Goal: Information Seeking & Learning: Learn about a topic

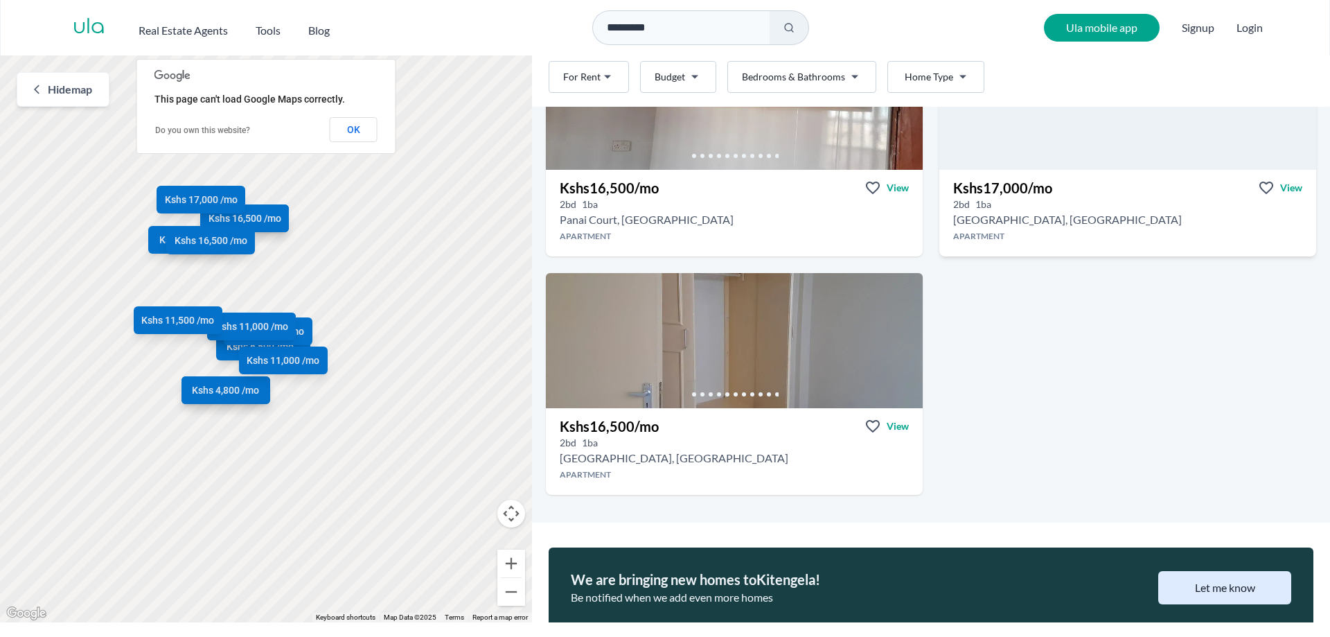
scroll to position [1343, 0]
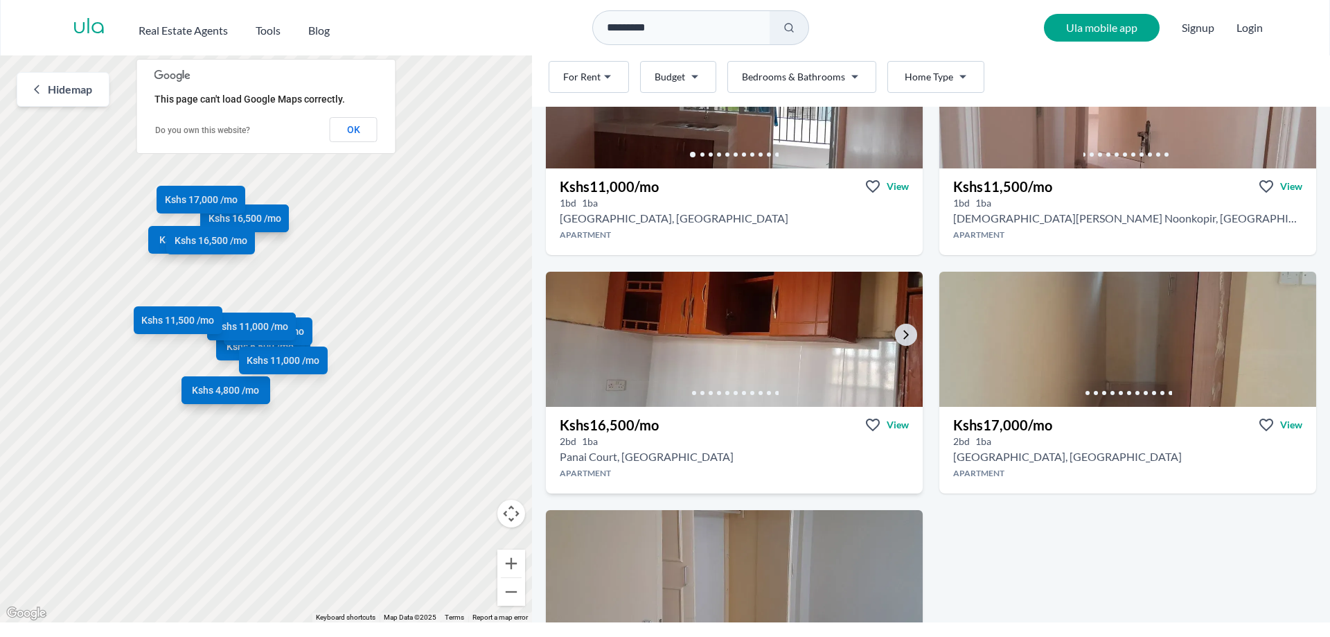
click at [768, 326] on img at bounding box center [734, 339] width 396 height 142
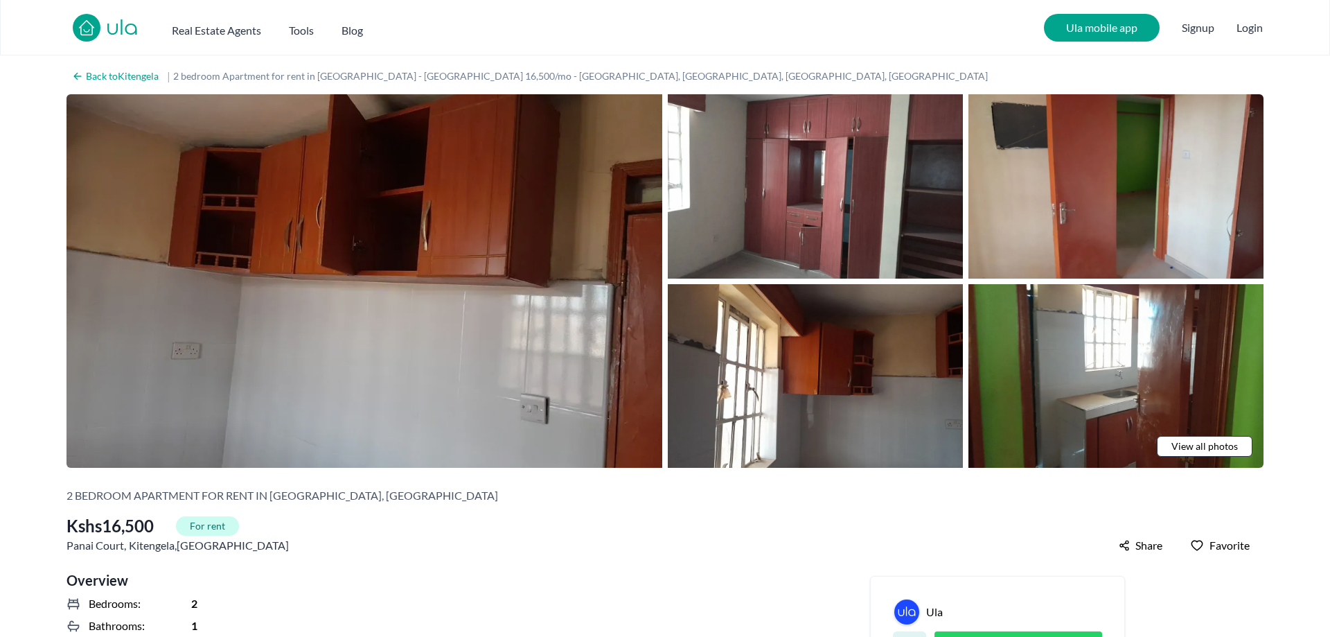
click at [443, 249] on img at bounding box center [365, 280] width 596 height 373
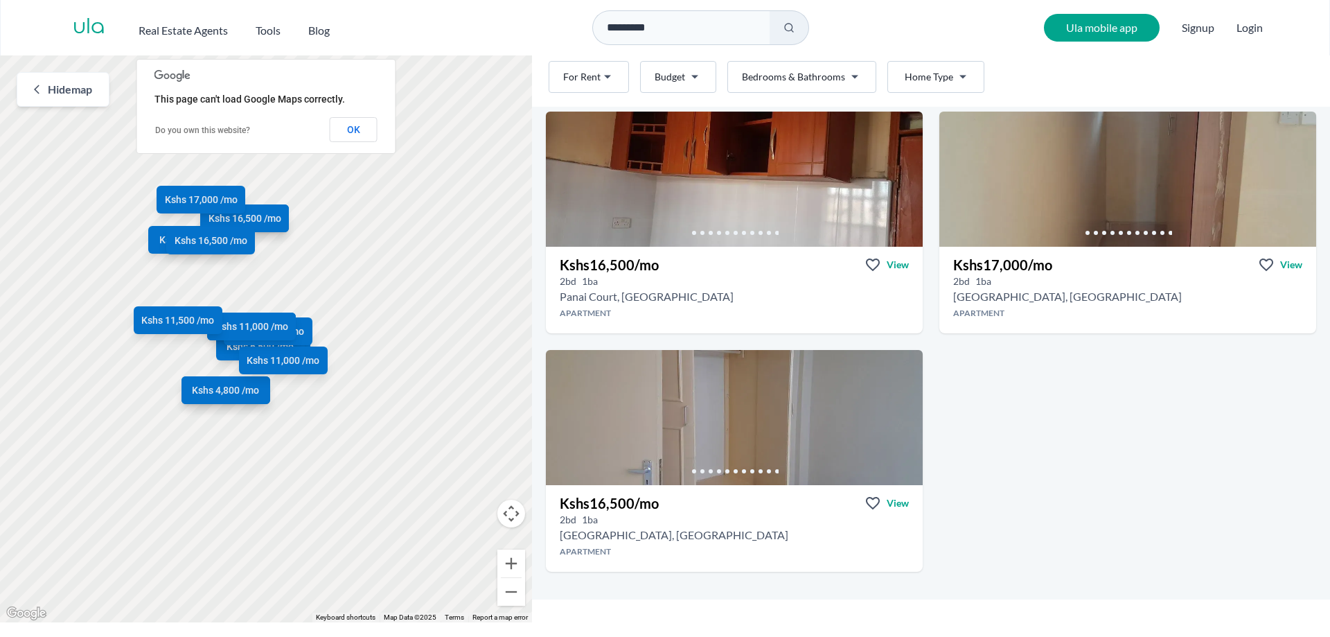
scroll to position [1659, 0]
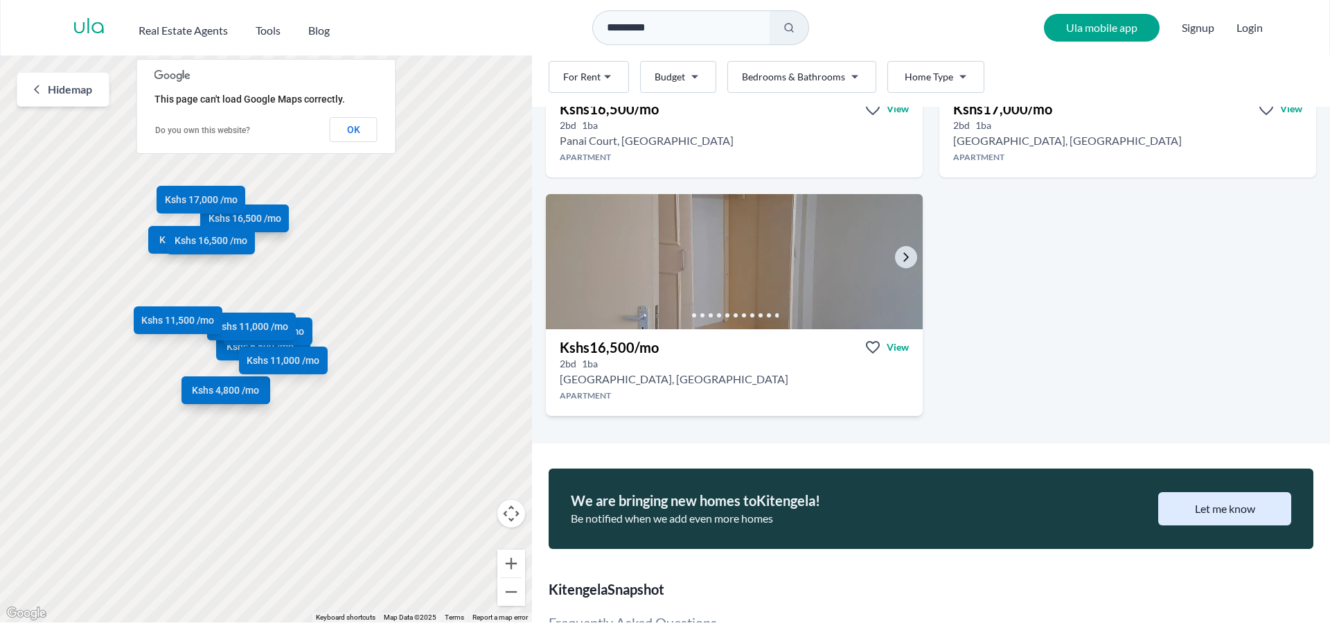
click at [750, 292] on img at bounding box center [734, 262] width 396 height 142
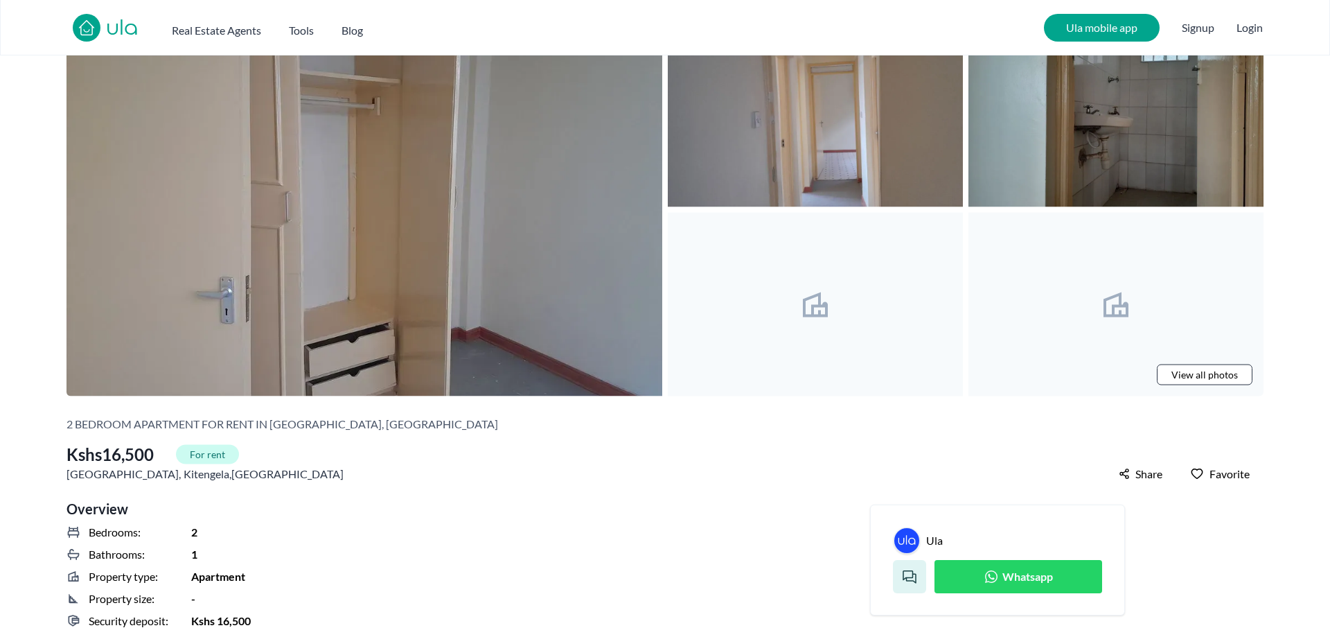
scroll to position [212, 0]
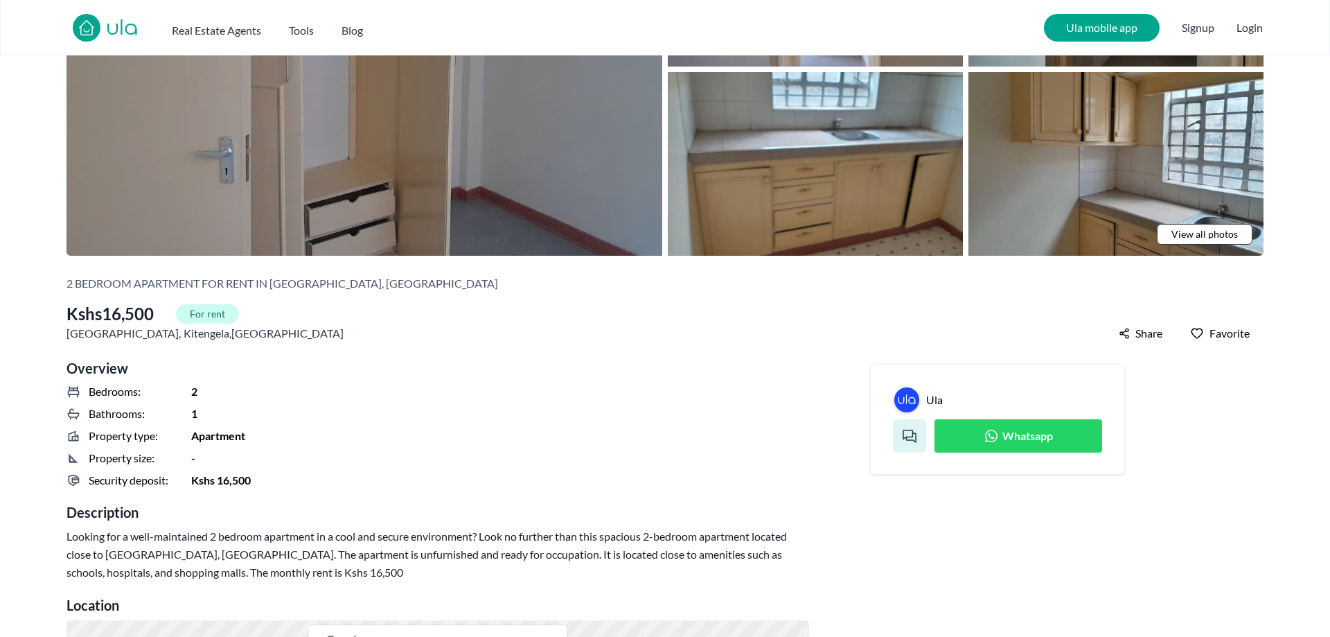
click at [475, 166] on img at bounding box center [365, 68] width 596 height 373
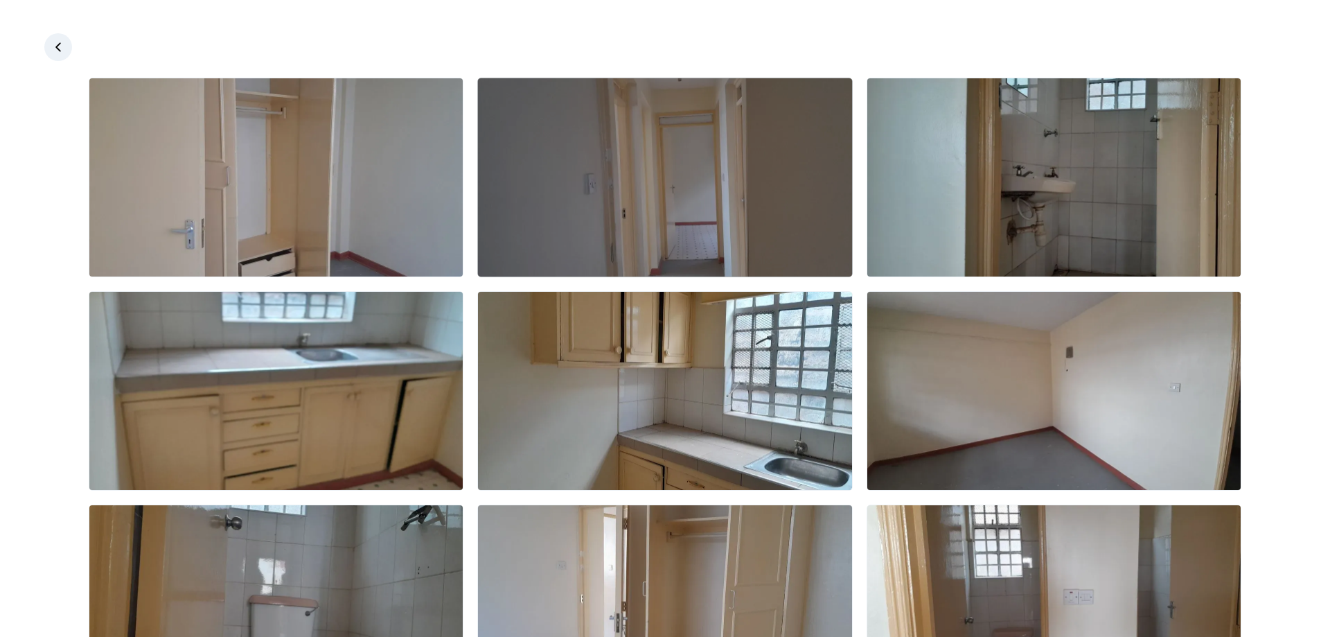
click at [780, 197] on img at bounding box center [664, 177] width 373 height 198
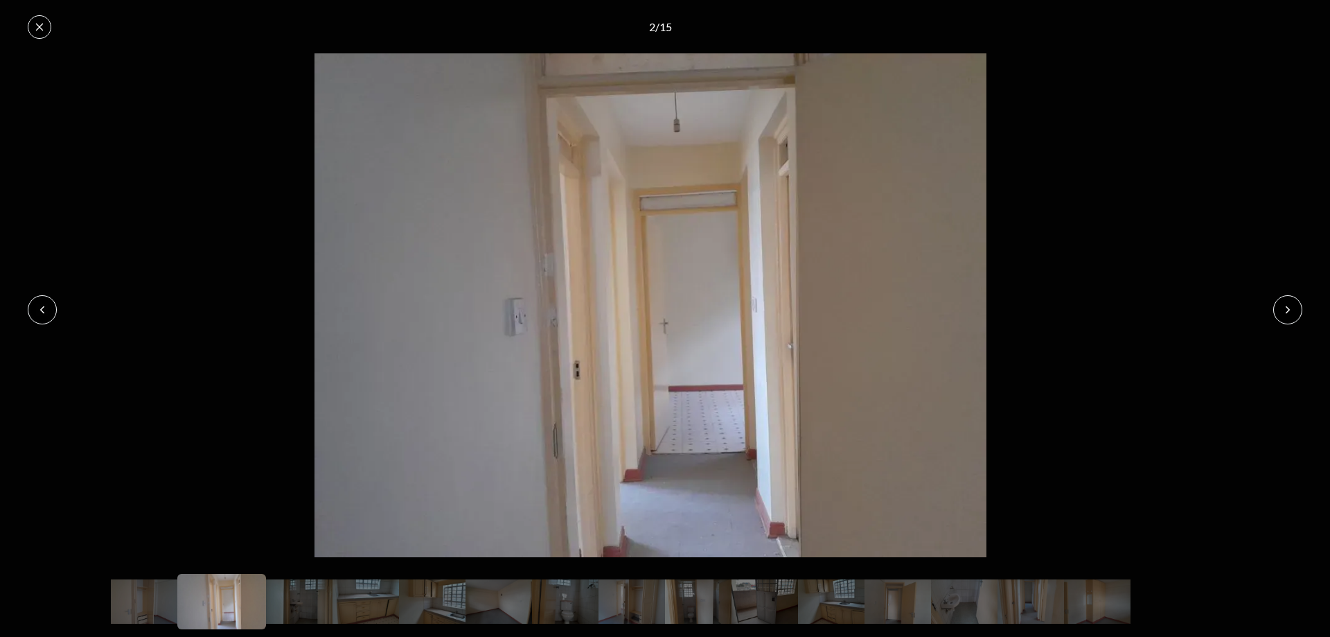
click at [1290, 312] on icon at bounding box center [1287, 309] width 11 height 11
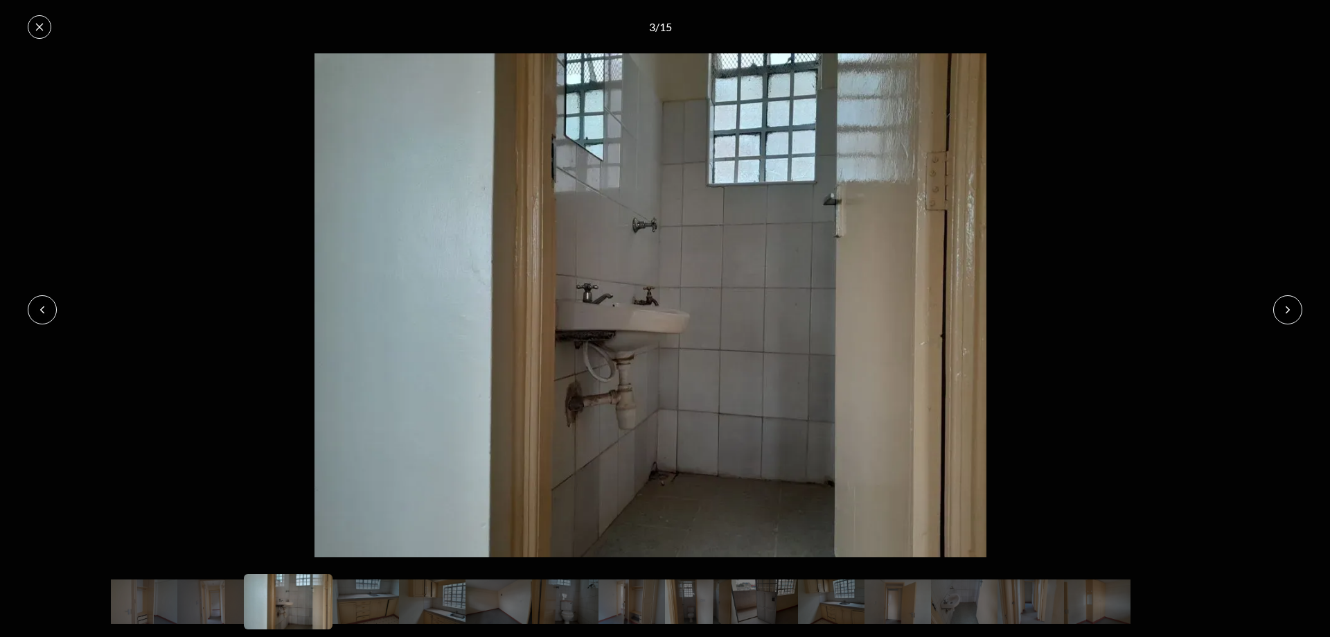
click at [1290, 312] on icon at bounding box center [1287, 309] width 11 height 11
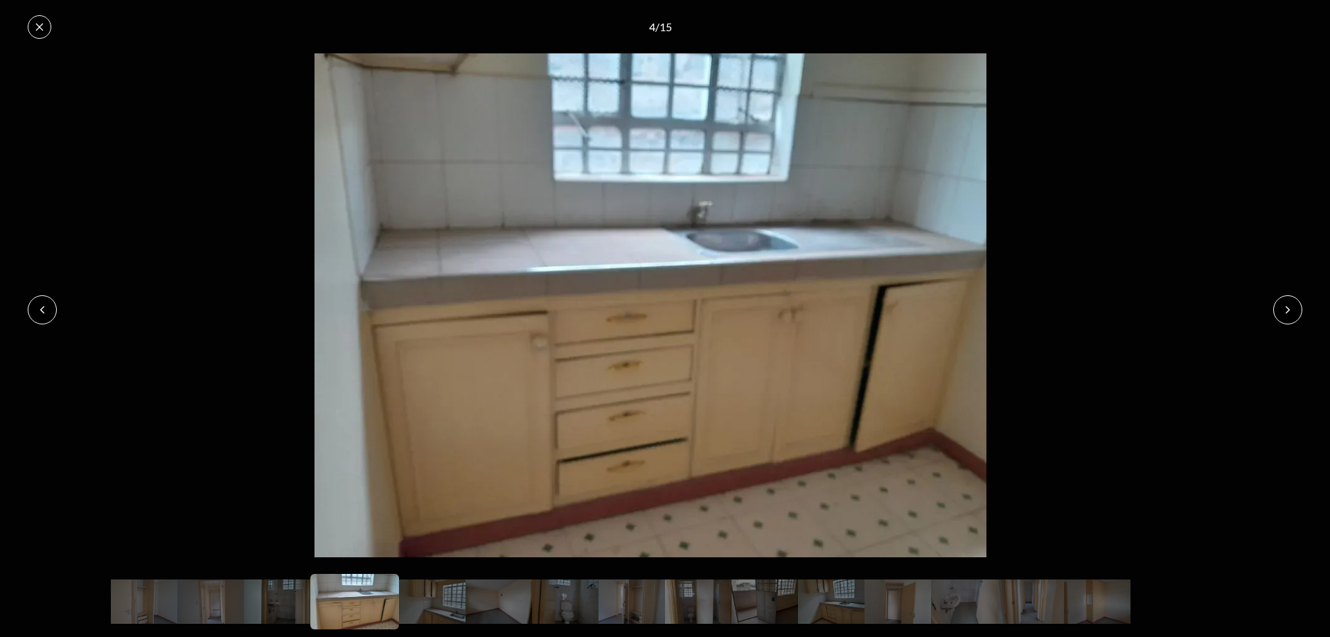
click at [1290, 312] on icon at bounding box center [1287, 309] width 11 height 11
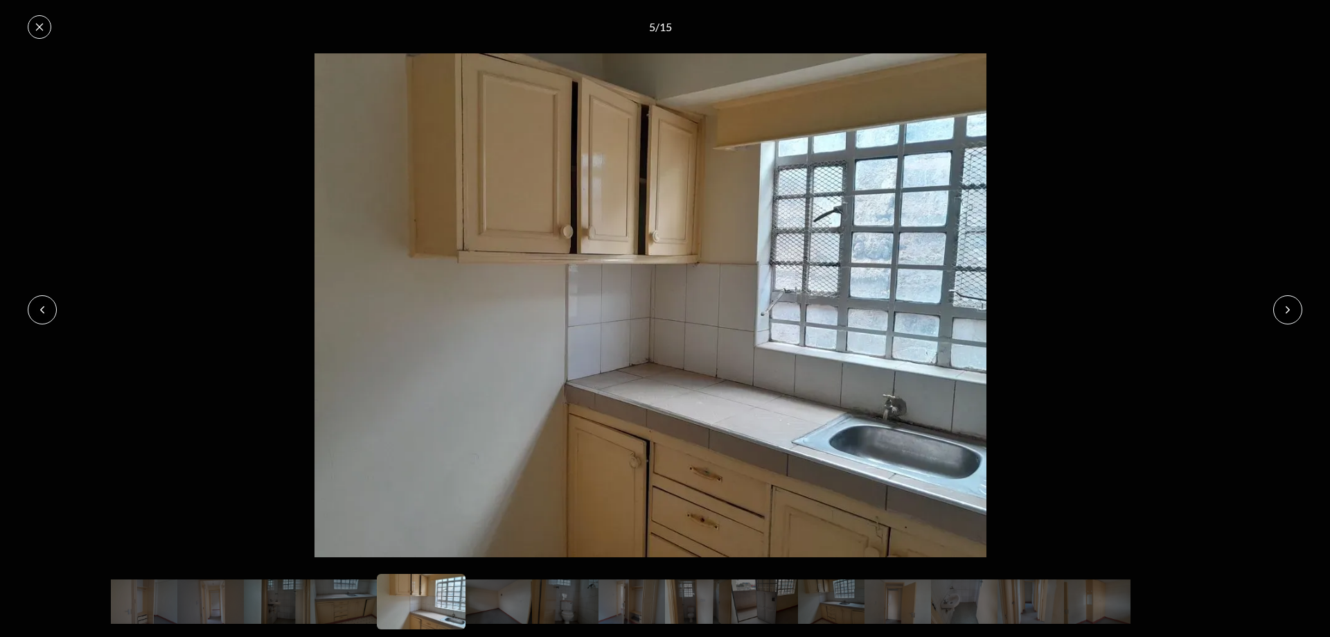
click at [1290, 312] on icon at bounding box center [1287, 309] width 11 height 11
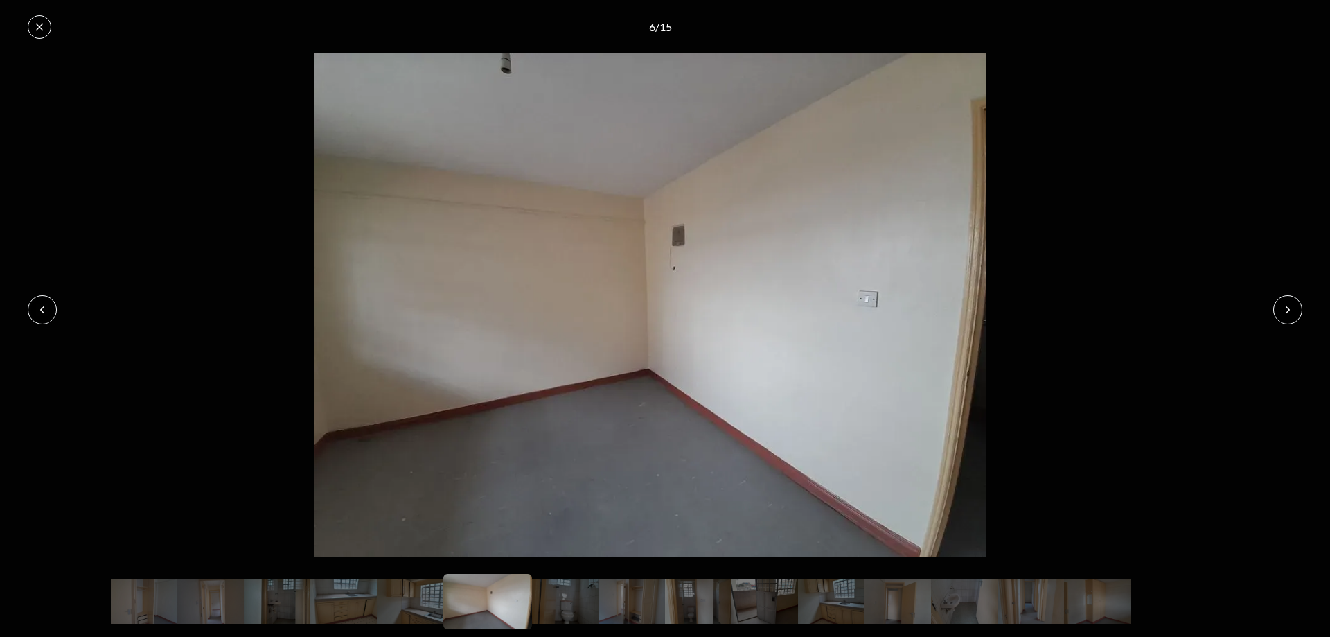
click at [1290, 312] on icon at bounding box center [1287, 309] width 11 height 11
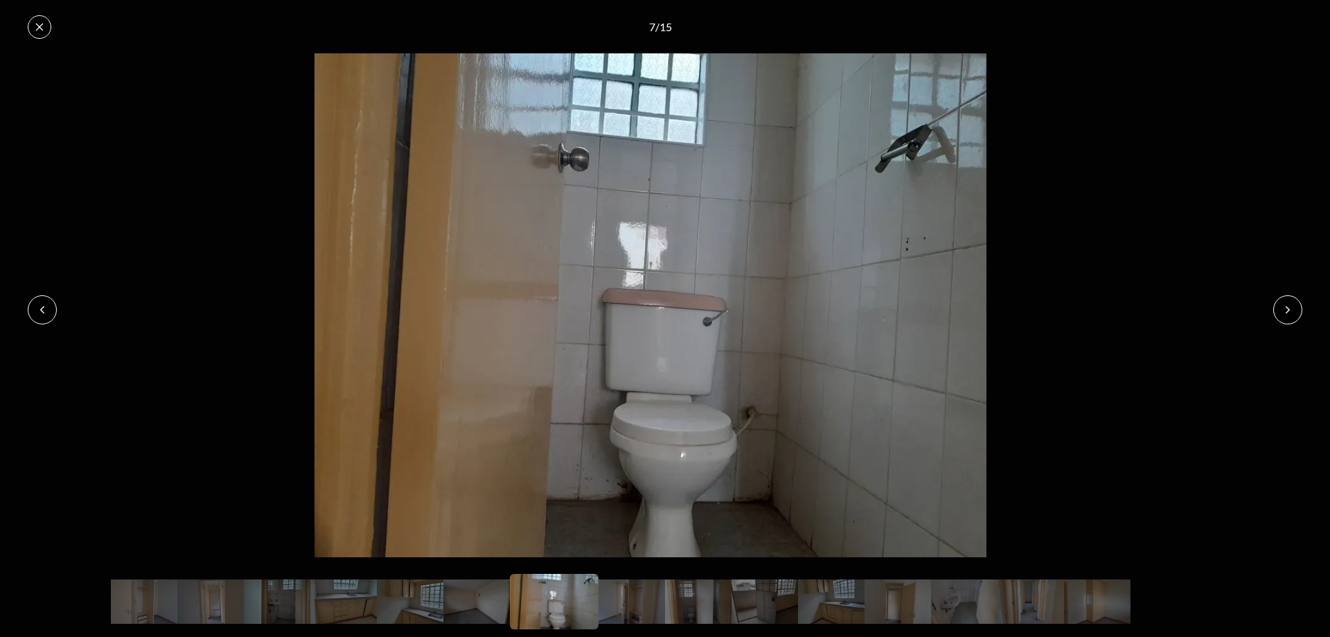
click at [1290, 312] on icon at bounding box center [1287, 309] width 11 height 11
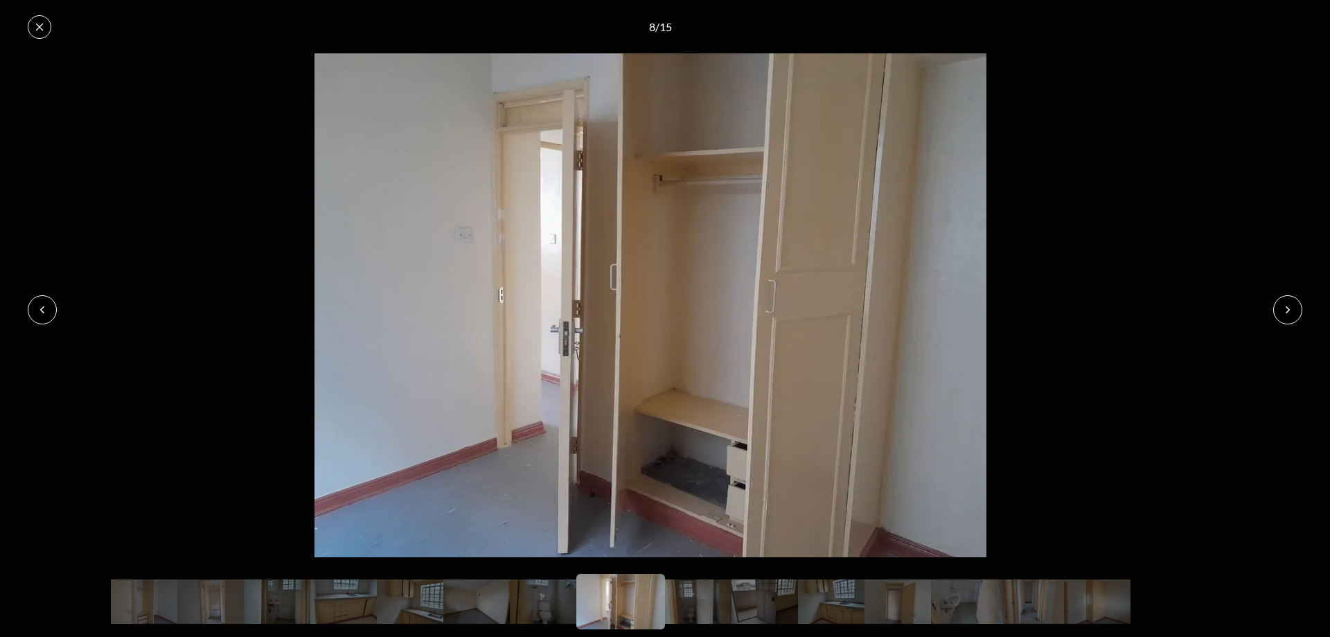
click at [1290, 312] on icon at bounding box center [1287, 309] width 11 height 11
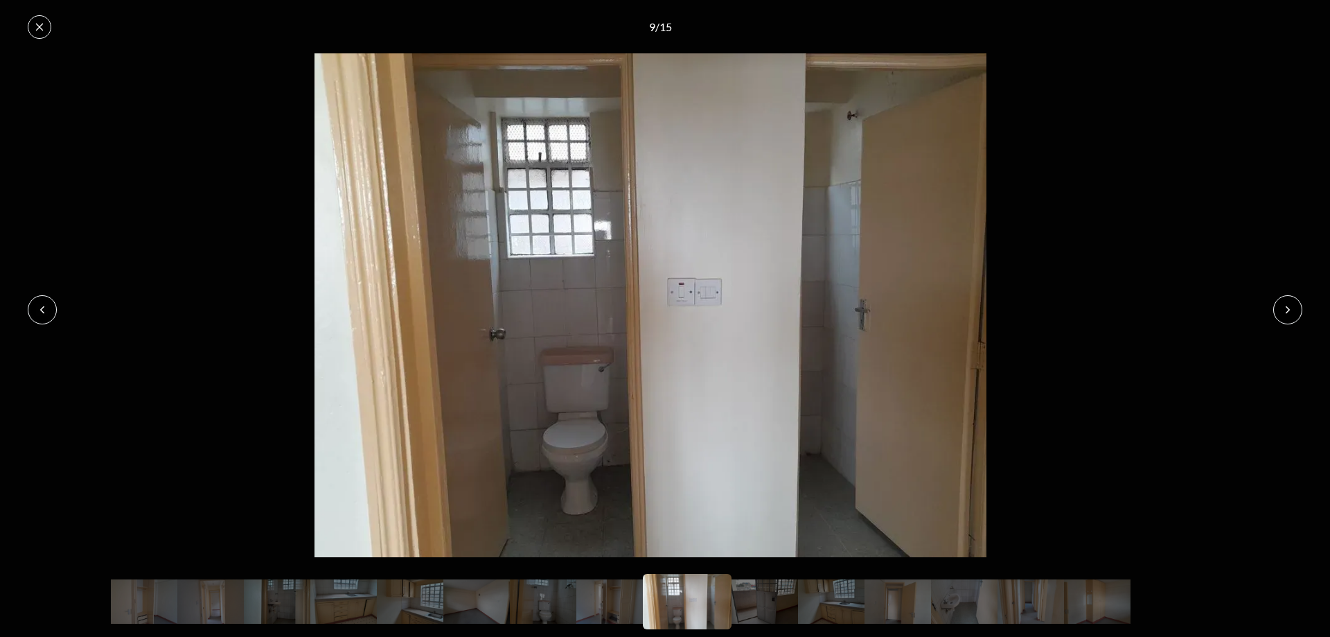
click at [1282, 311] on icon at bounding box center [1287, 309] width 11 height 11
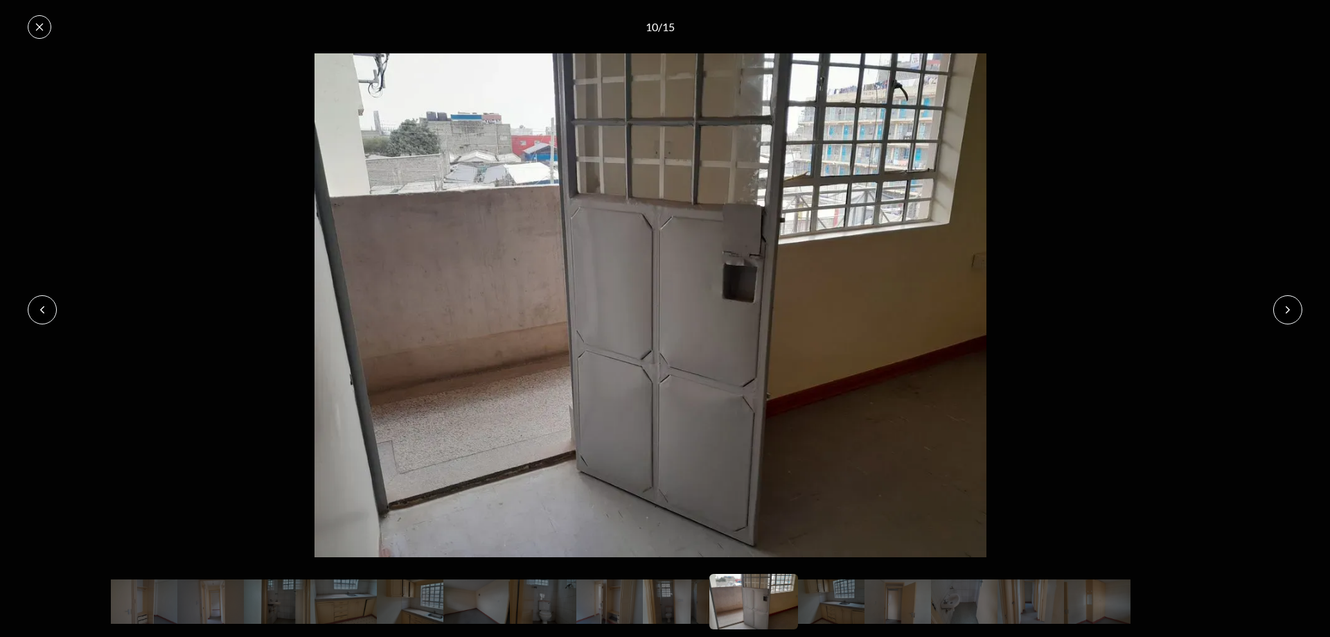
click at [1284, 308] on icon at bounding box center [1287, 309] width 11 height 11
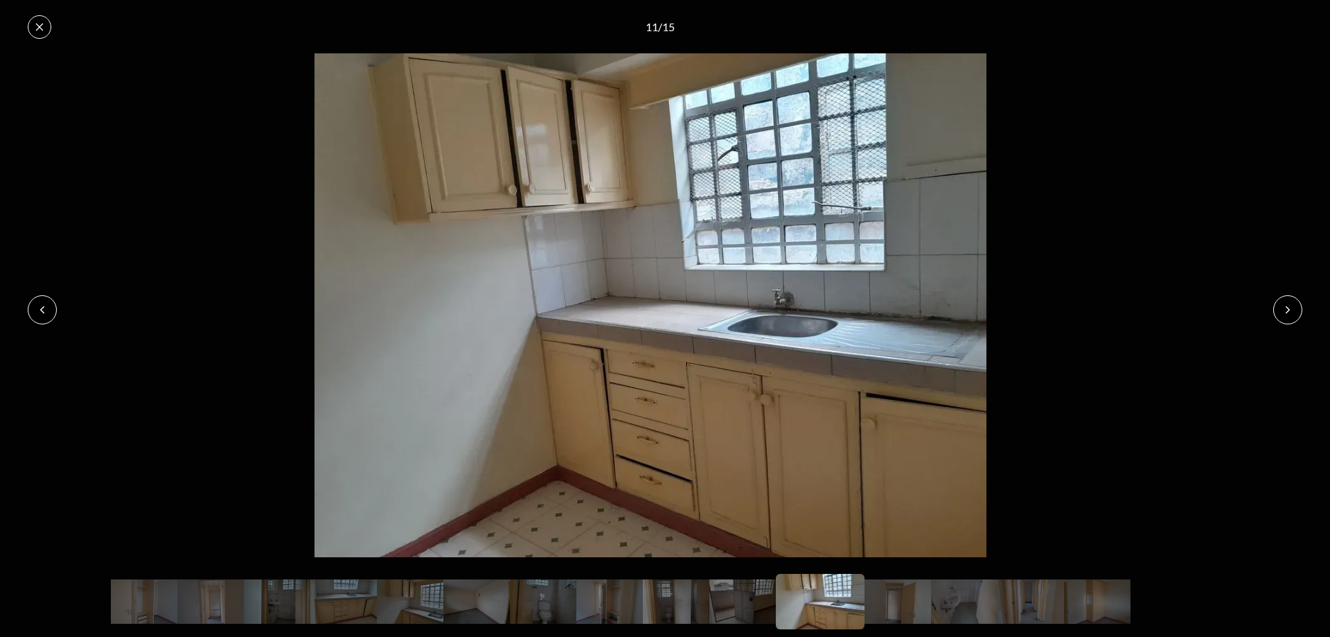
click at [1284, 308] on icon at bounding box center [1287, 309] width 11 height 11
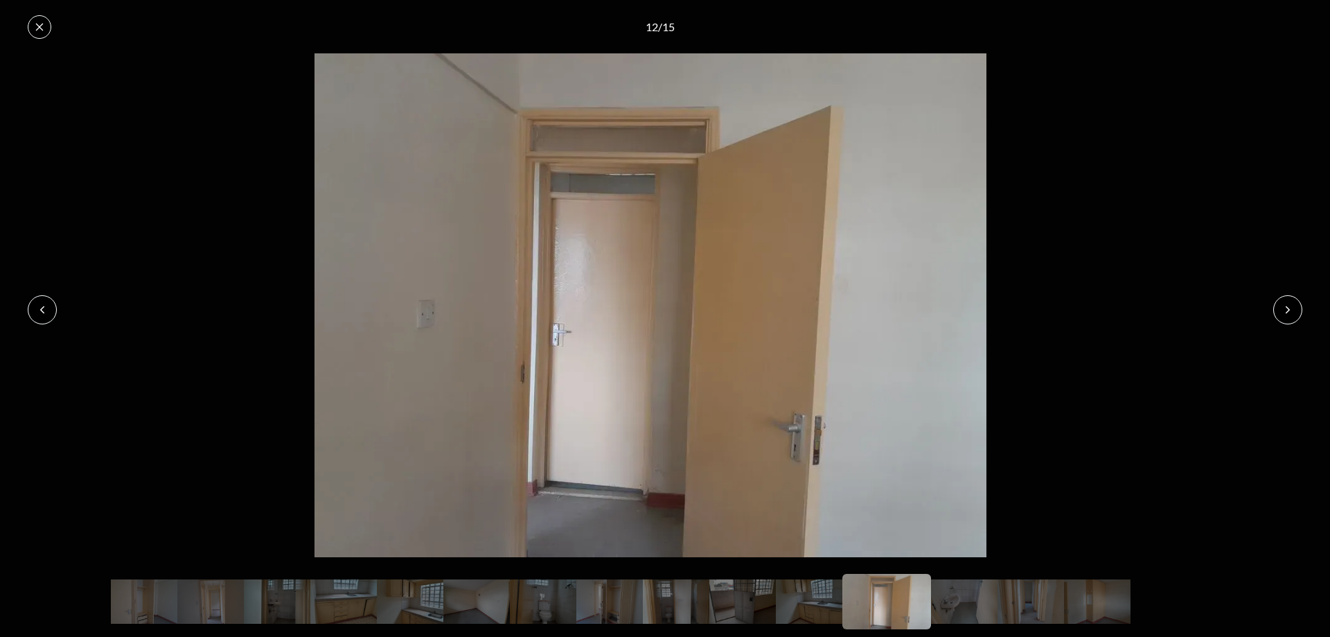
click at [1284, 308] on icon at bounding box center [1287, 309] width 11 height 11
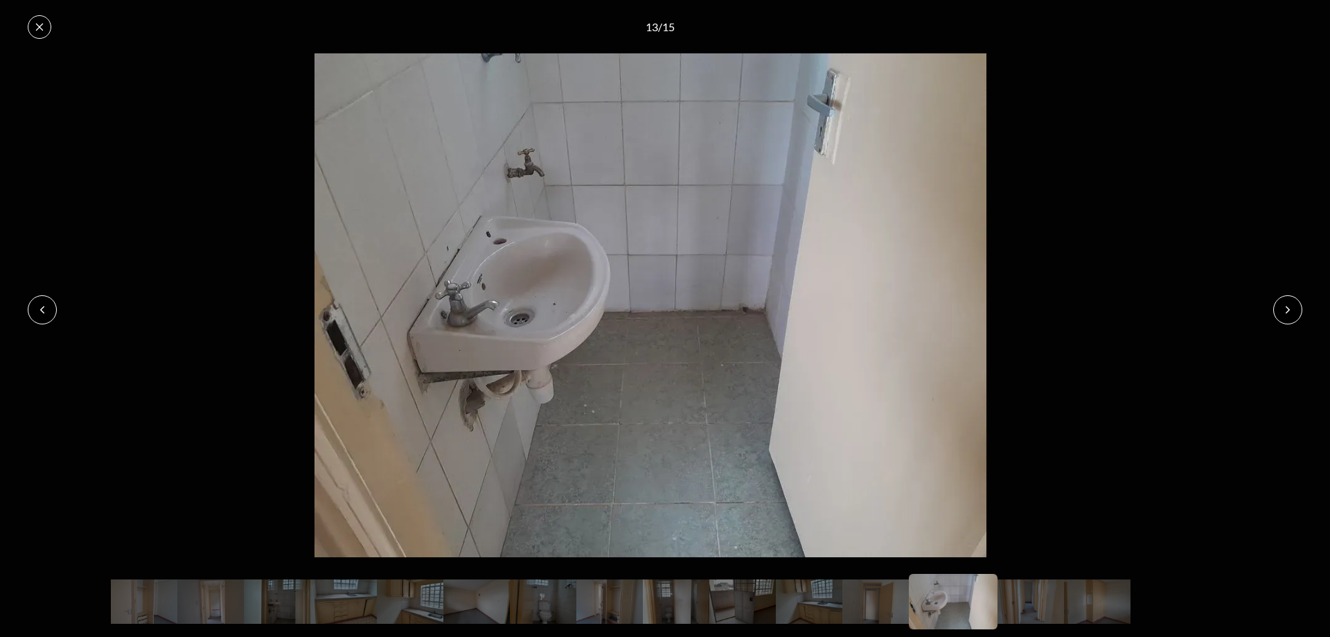
click at [1284, 308] on icon at bounding box center [1287, 309] width 11 height 11
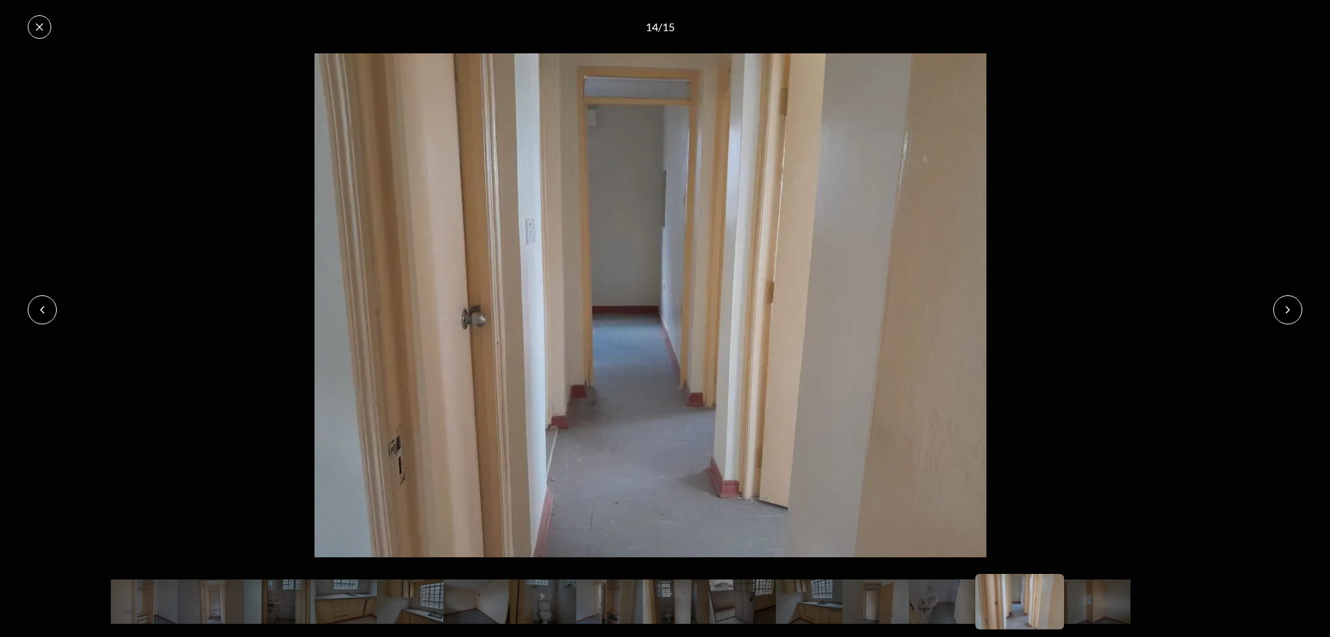
click at [1284, 308] on icon at bounding box center [1287, 309] width 11 height 11
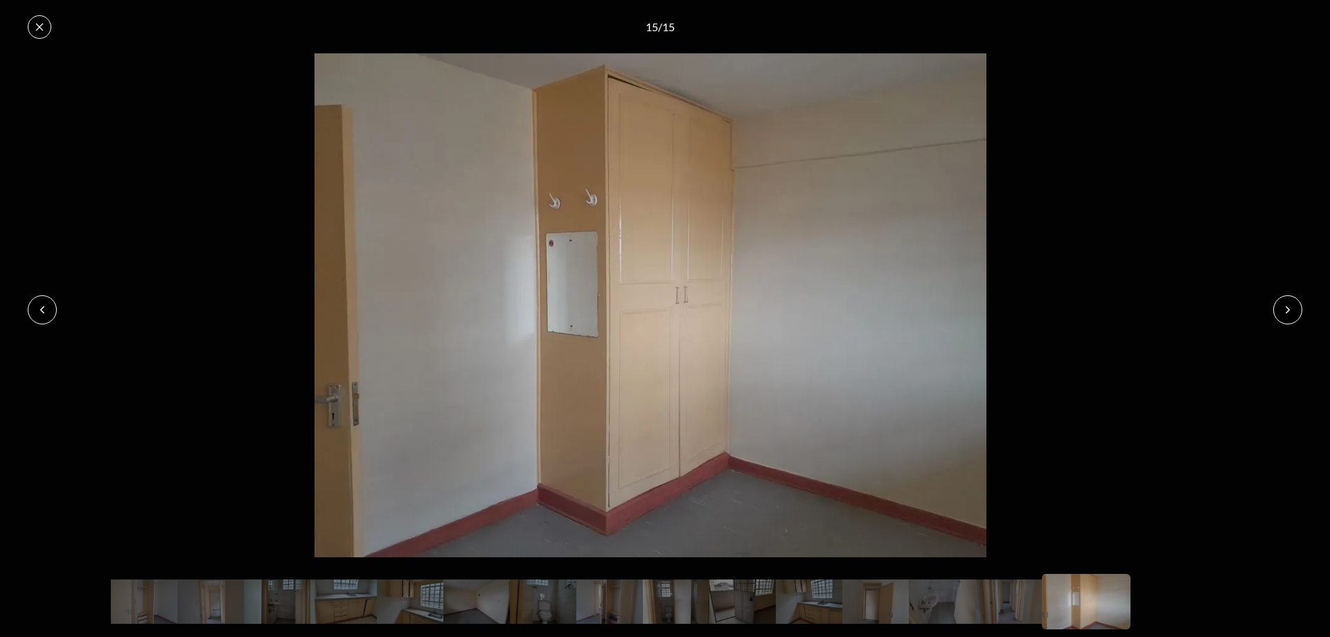
click at [1284, 308] on icon at bounding box center [1287, 309] width 11 height 11
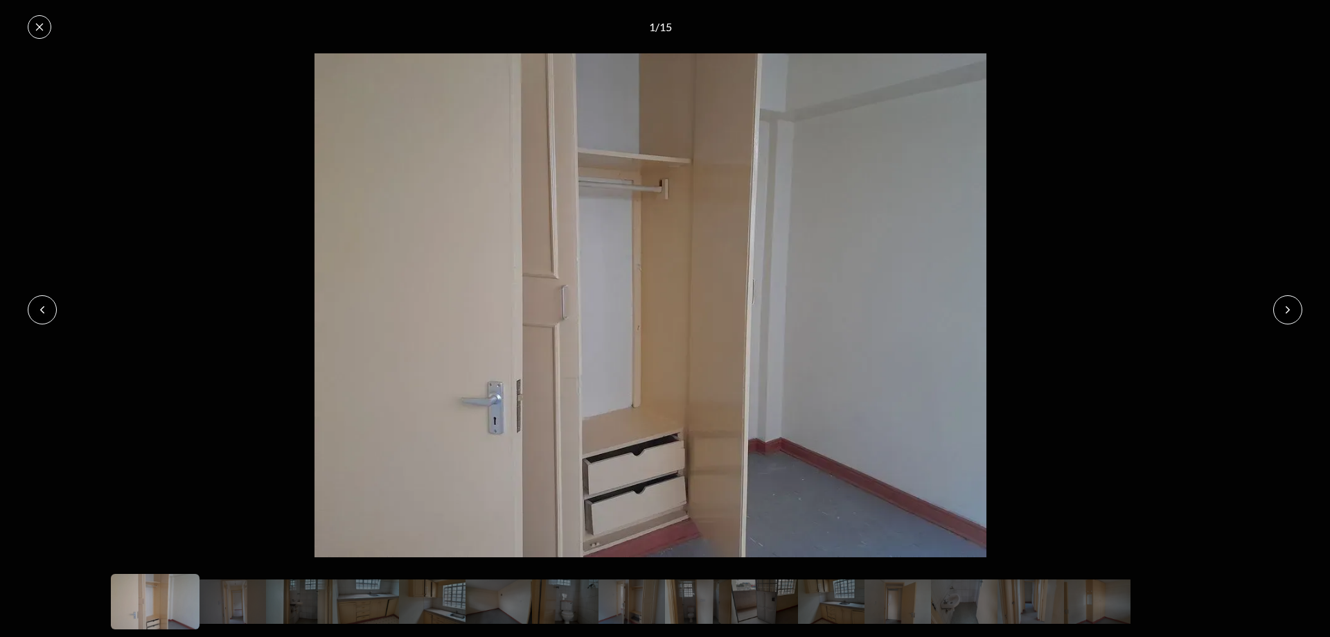
click at [1284, 308] on icon at bounding box center [1287, 309] width 11 height 11
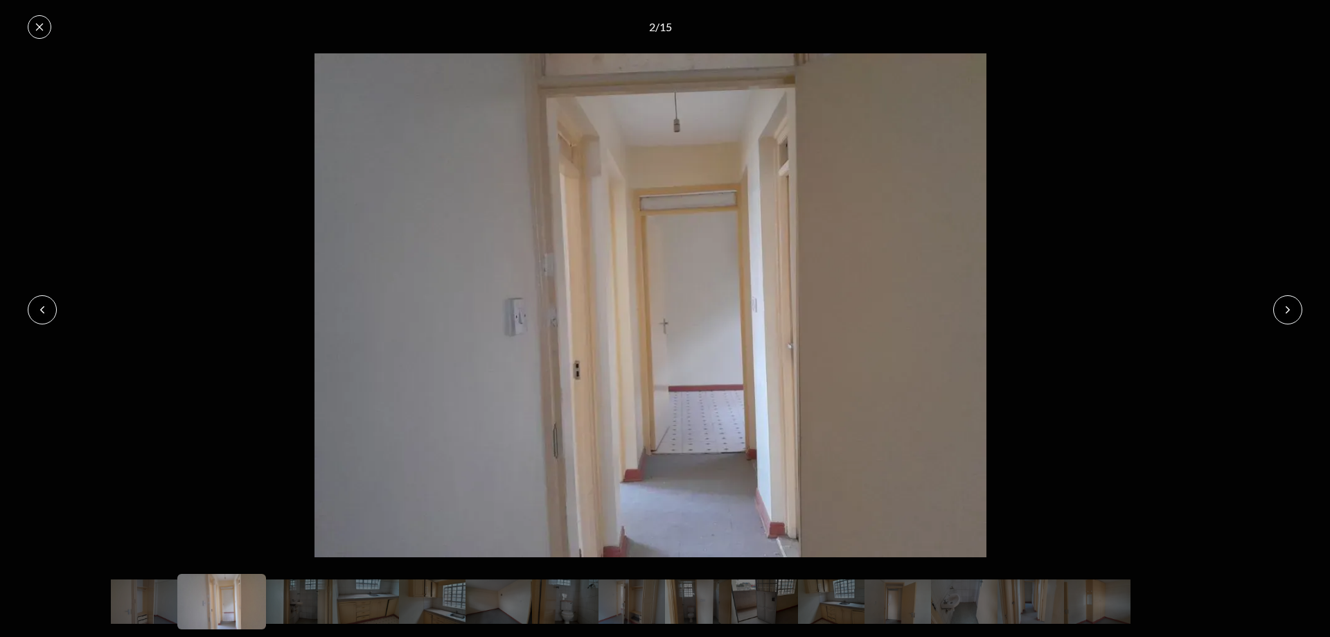
click at [521, 382] on img at bounding box center [650, 305] width 1301 height 504
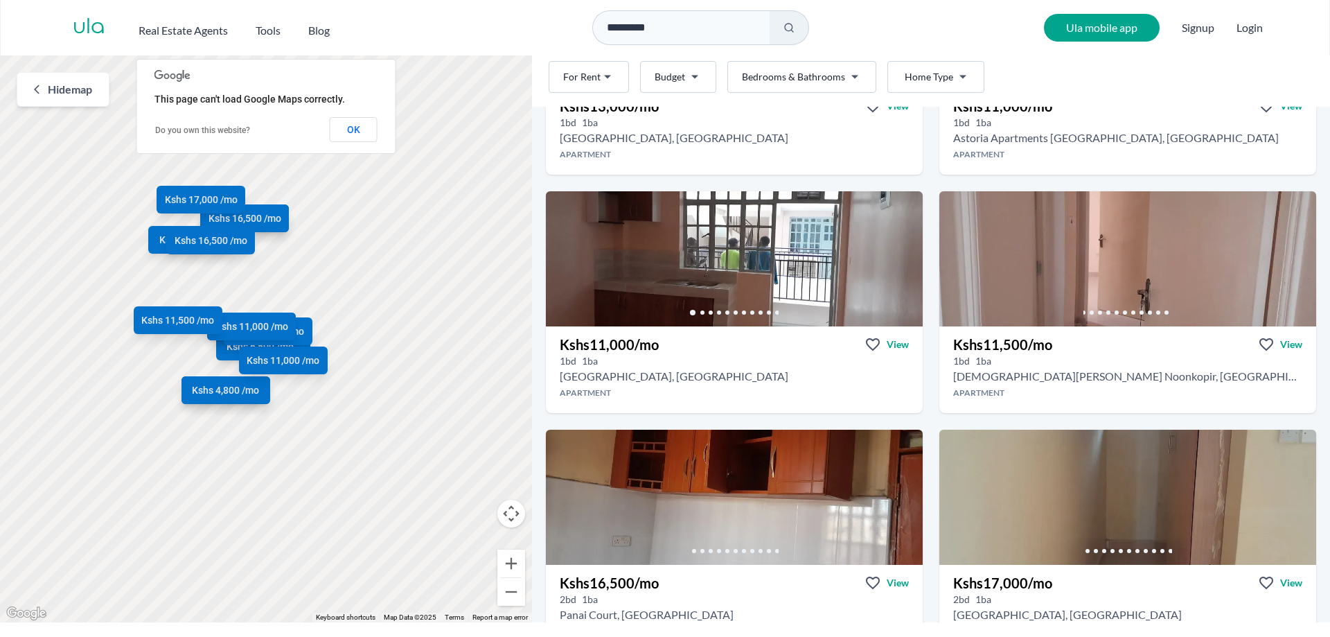
scroll to position [1580, 0]
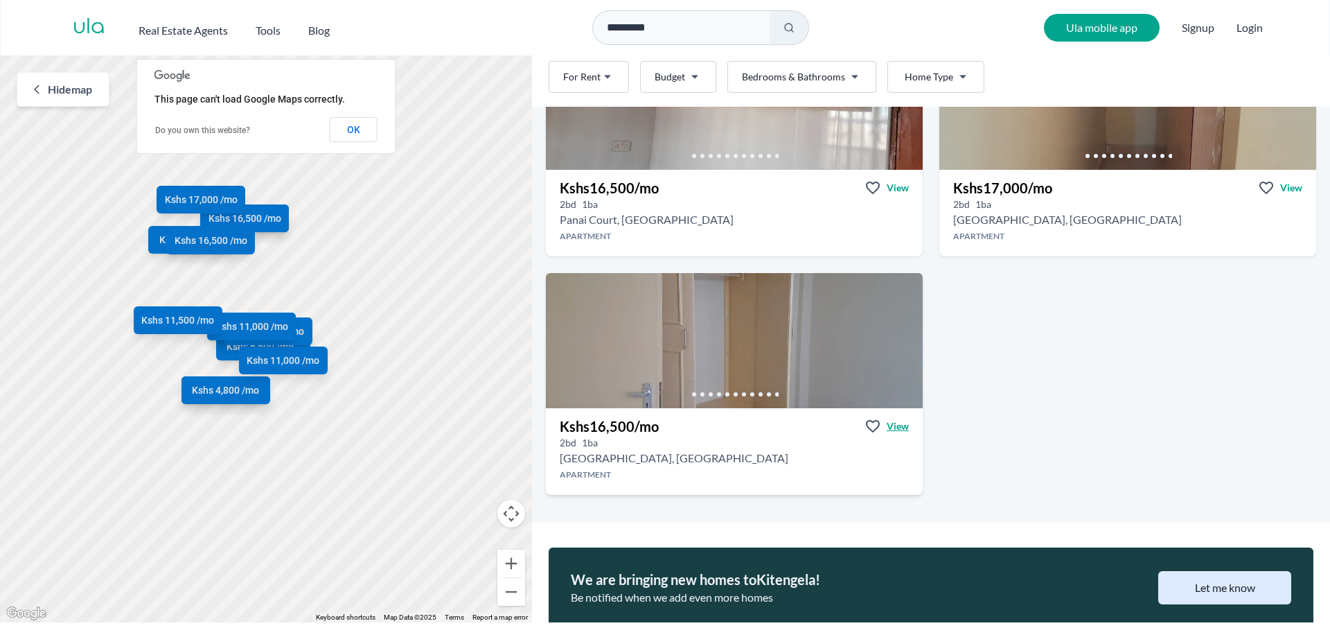
click at [897, 426] on span "View" at bounding box center [898, 426] width 22 height 14
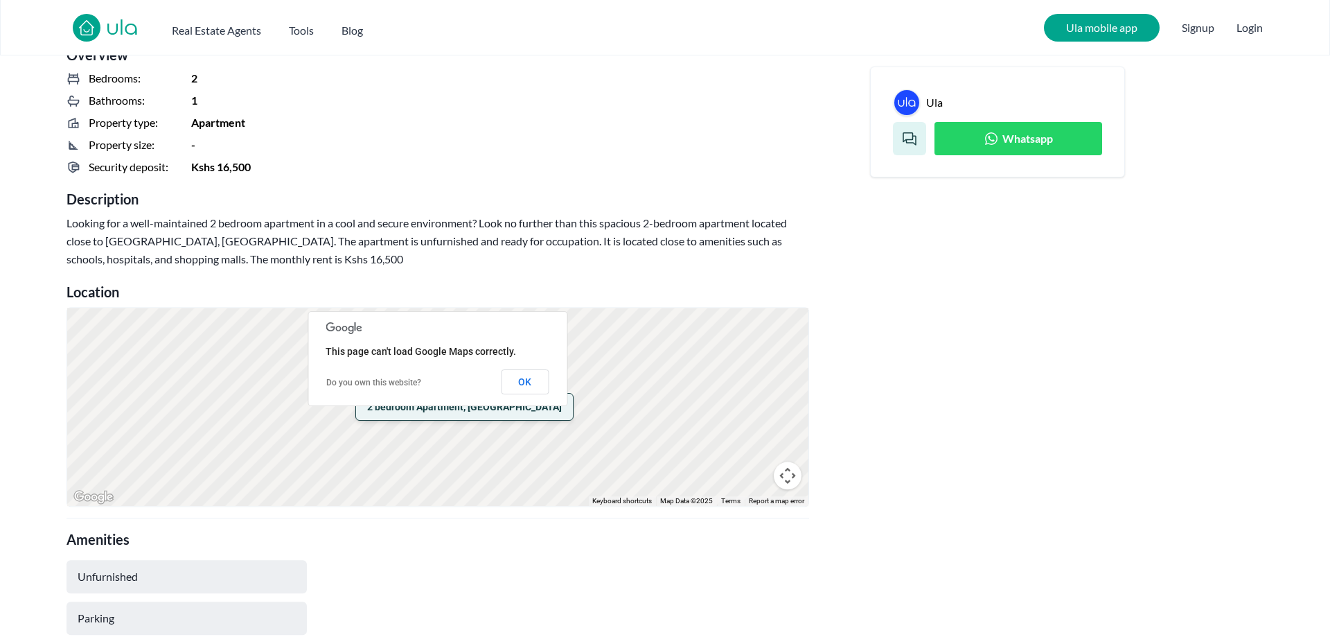
scroll to position [565, 0]
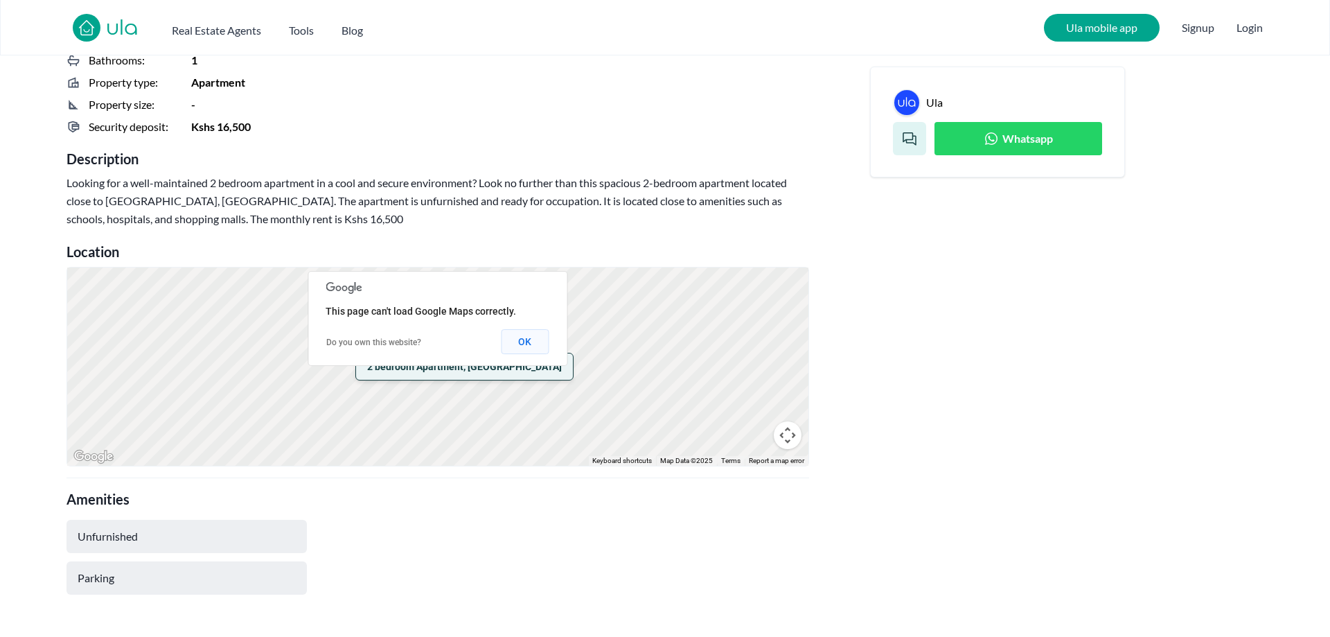
click at [519, 342] on button "OK" at bounding box center [525, 341] width 48 height 25
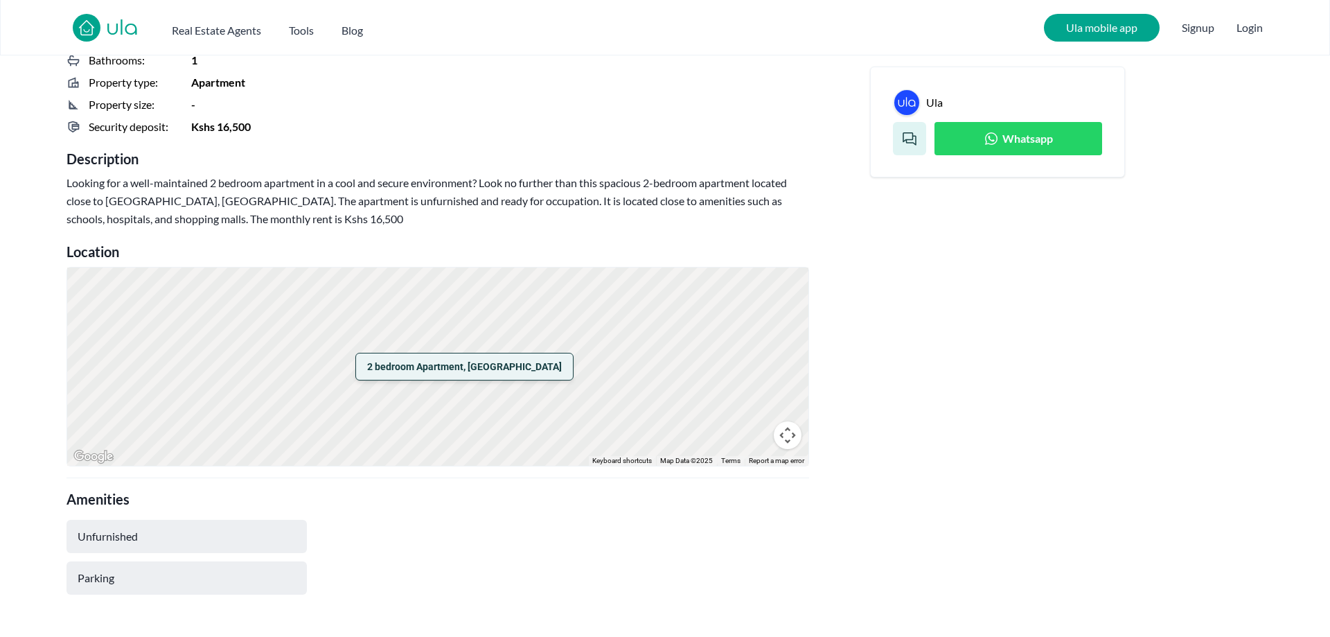
click at [590, 378] on div "2 bedroom Apartment, Kitengela" at bounding box center [437, 366] width 741 height 198
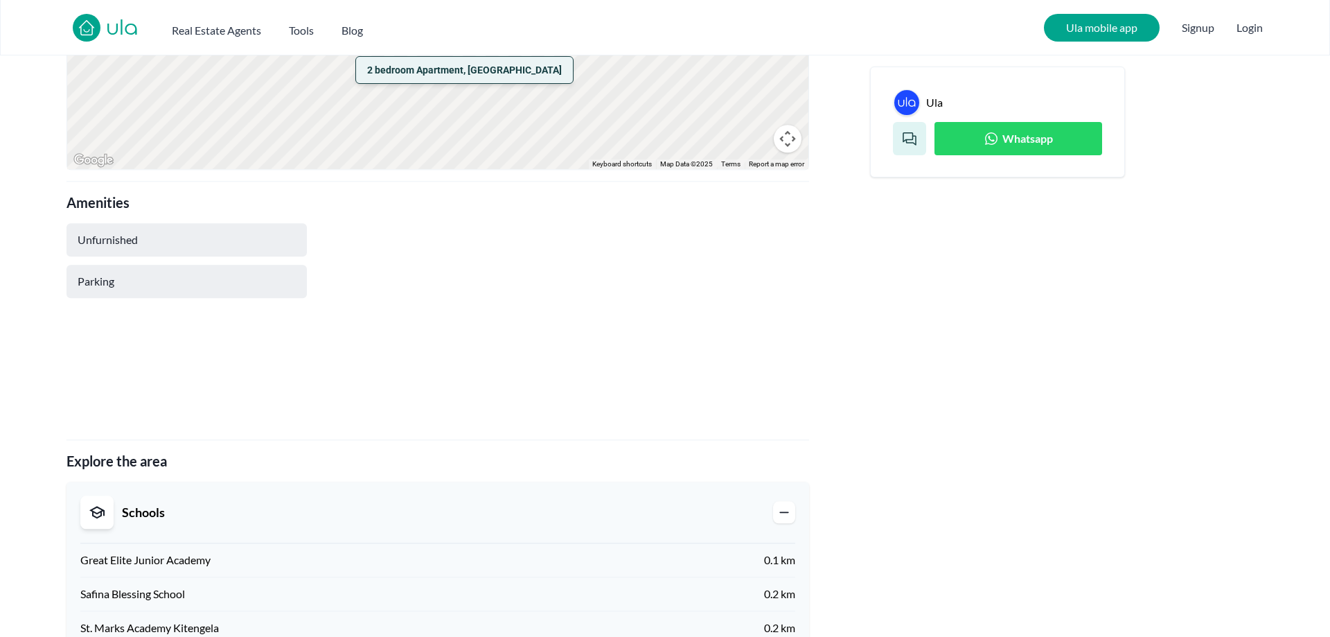
scroll to position [777, 0]
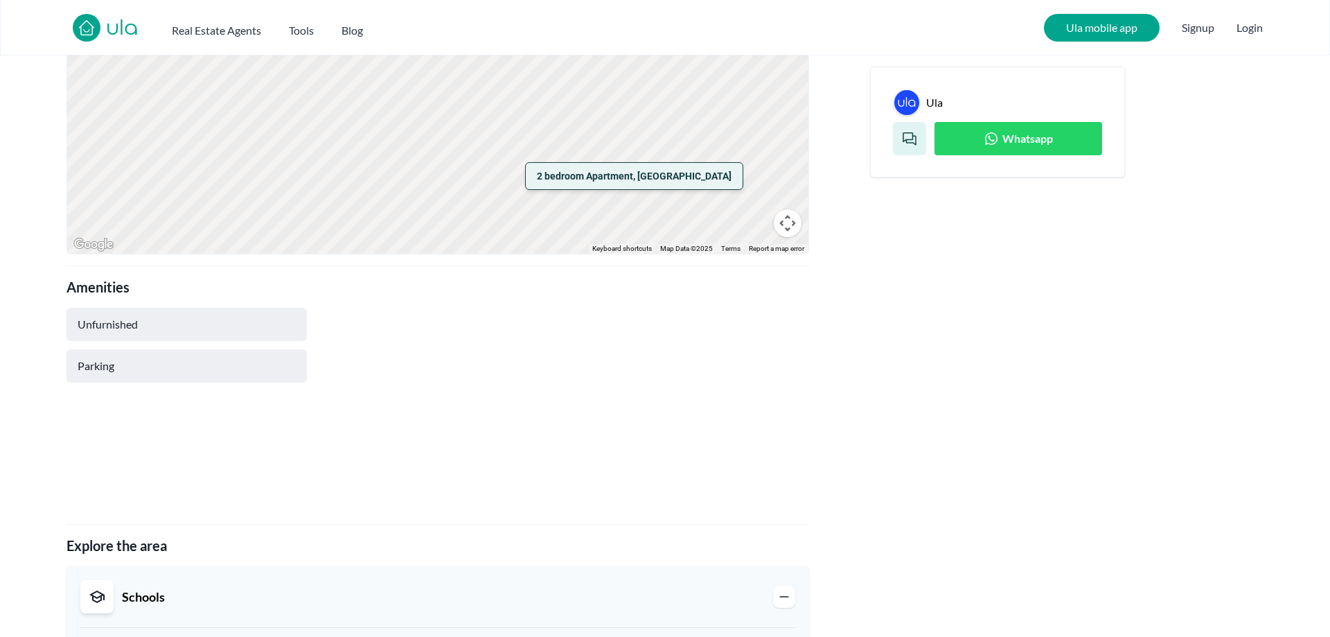
click at [142, 372] on div "Parking" at bounding box center [187, 365] width 240 height 33
click at [793, 224] on button "Map camera controls" at bounding box center [788, 223] width 28 height 28
click at [468, 204] on div "2 bedroom Apartment, Kitengela" at bounding box center [437, 154] width 741 height 198
click at [788, 223] on button "Map camera controls" at bounding box center [788, 223] width 28 height 28
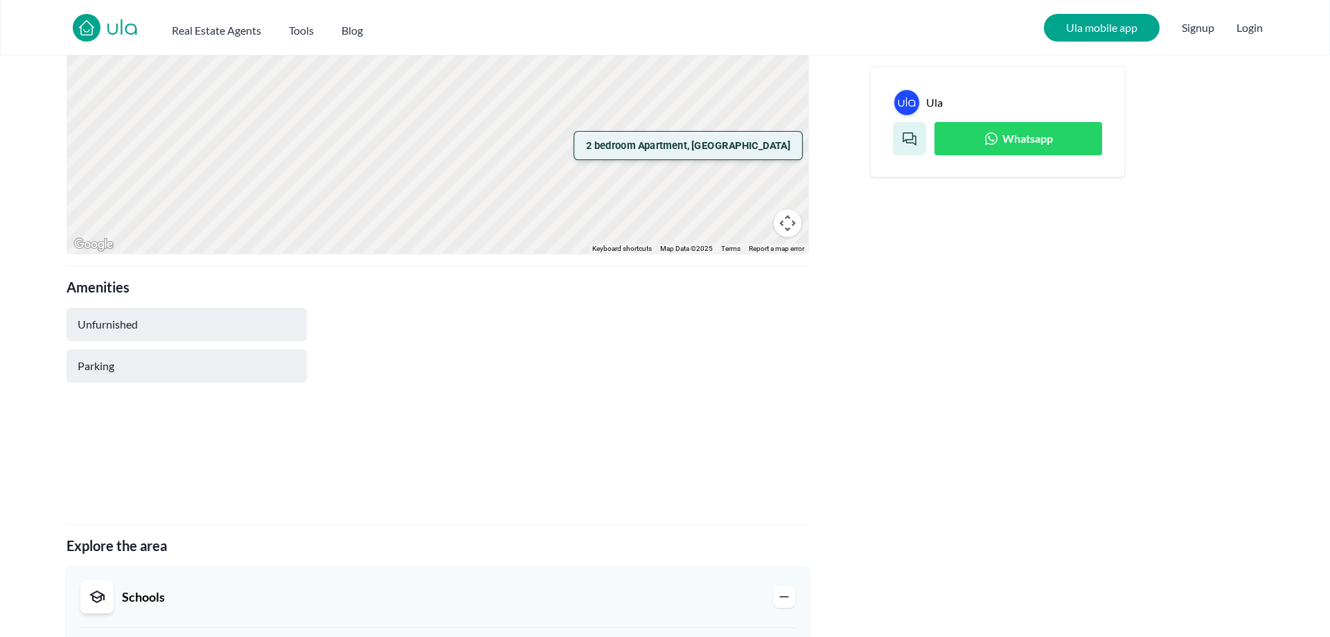
click at [666, 147] on span "2 bedroom Apartment, Kitengela" at bounding box center [688, 146] width 204 height 15
click at [665, 147] on span "2 bedroom Apartment, Kitengela" at bounding box center [684, 144] width 204 height 15
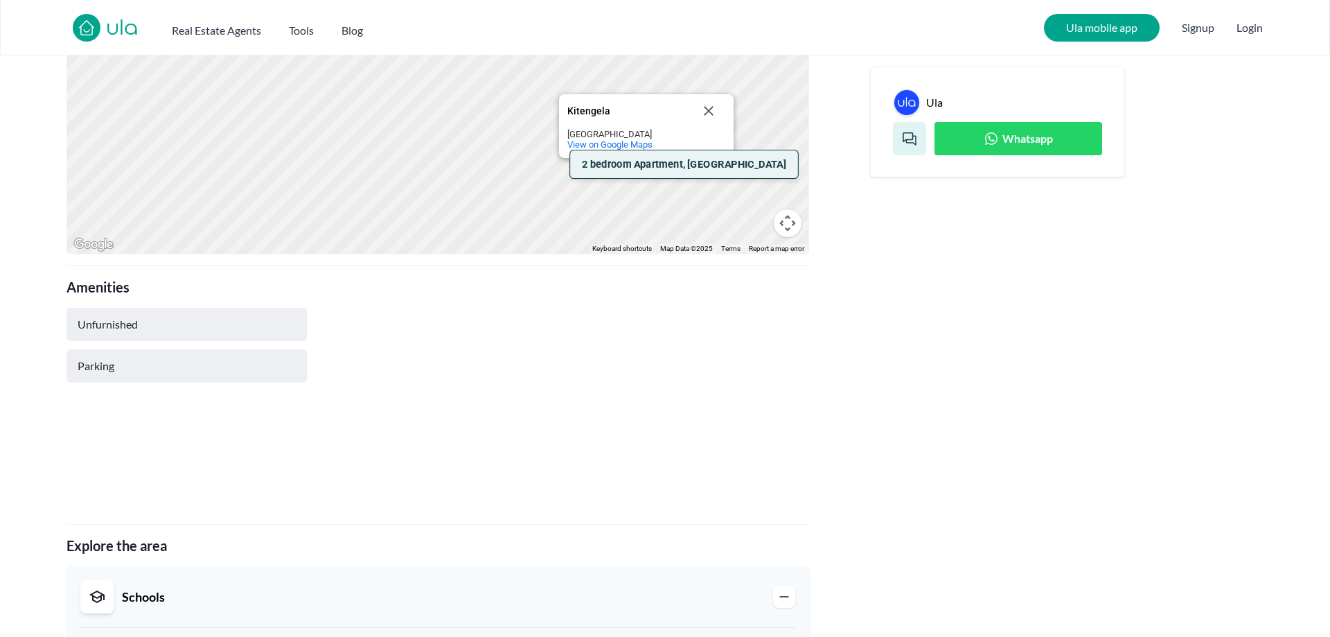
click at [664, 154] on div "2 bedroom Apartment, Kitengela Kitengela Kitengela Kenya View on Google Maps" at bounding box center [808, 154] width 741 height 0
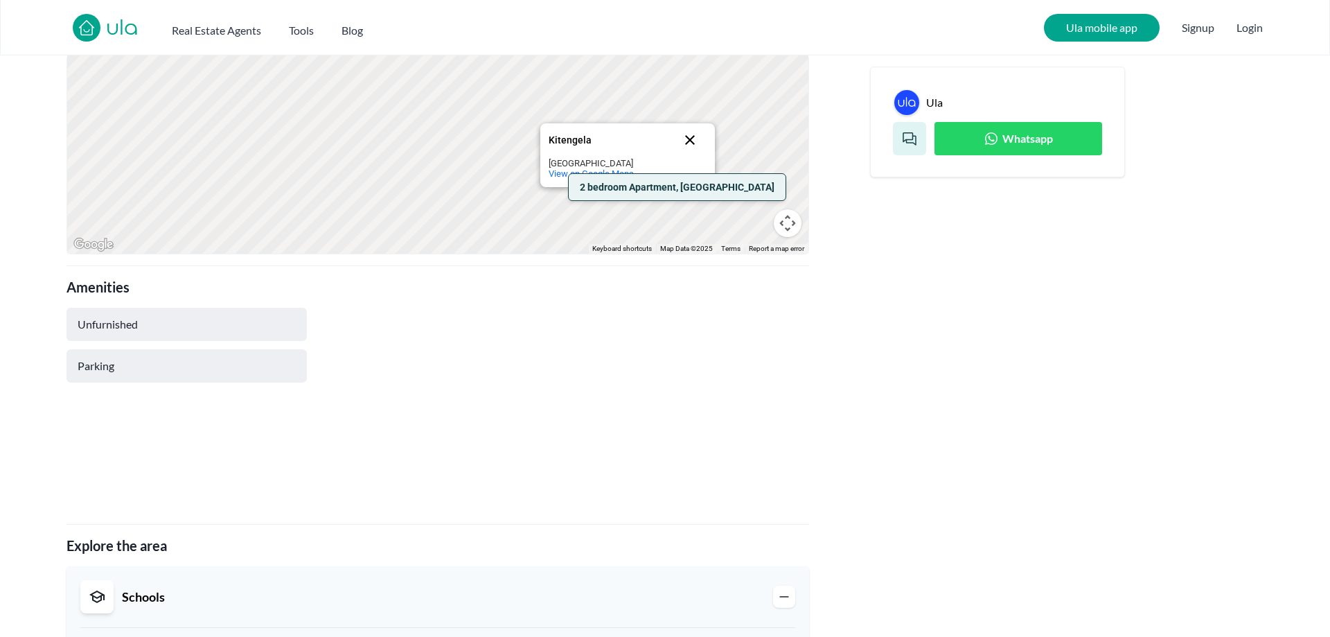
click at [688, 138] on button "Close" at bounding box center [689, 139] width 33 height 33
click at [655, 193] on span "2 bedroom Apartment, Kitengela" at bounding box center [677, 187] width 204 height 15
click at [628, 188] on span "2 bedroom Apartment, Kitengela" at bounding box center [674, 182] width 204 height 15
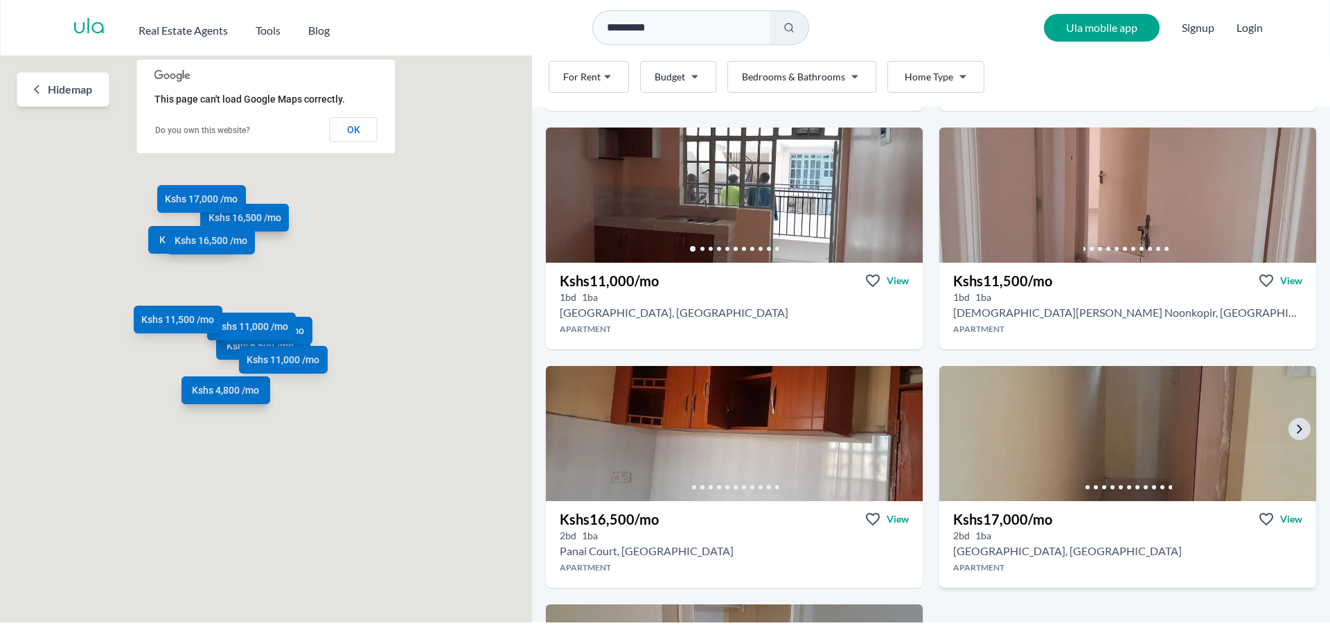
scroll to position [1185, 0]
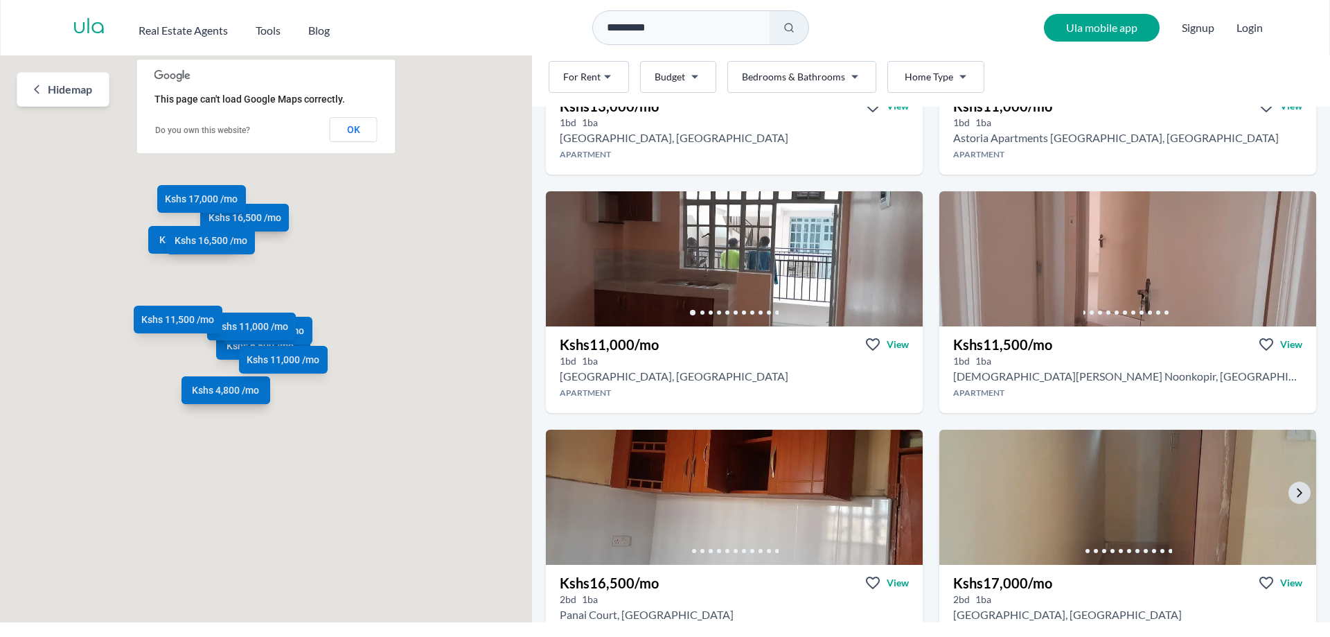
click at [1149, 496] on img at bounding box center [1128, 497] width 396 height 142
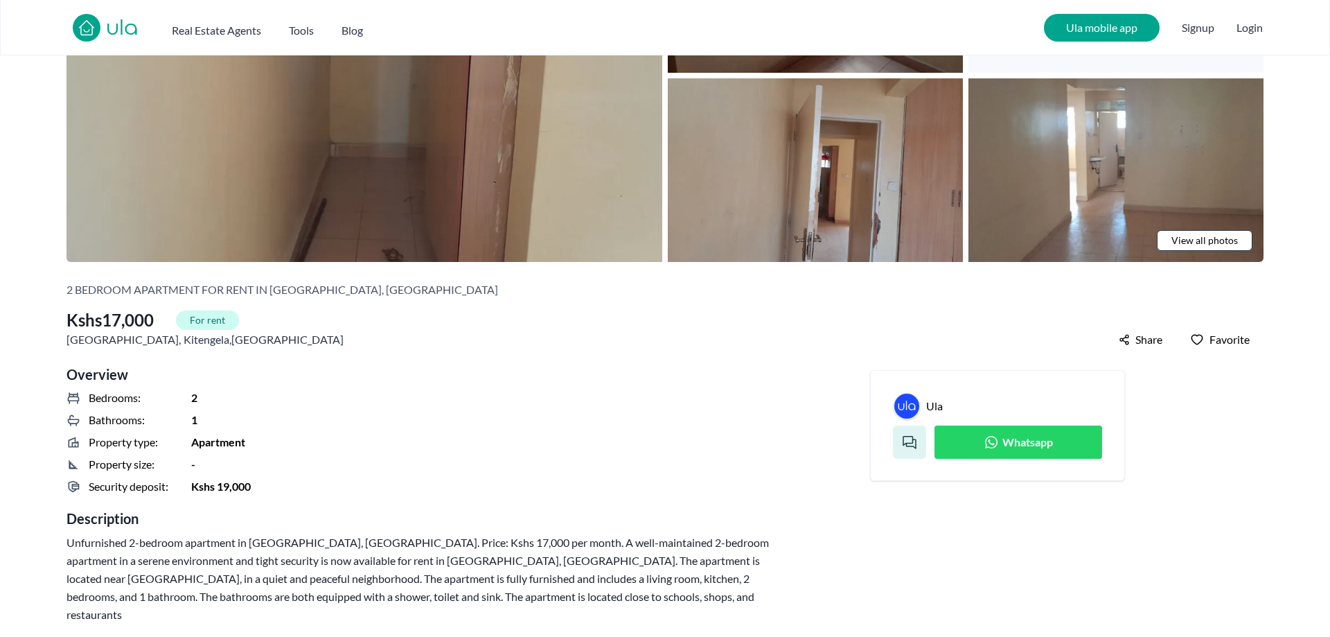
scroll to position [283, 0]
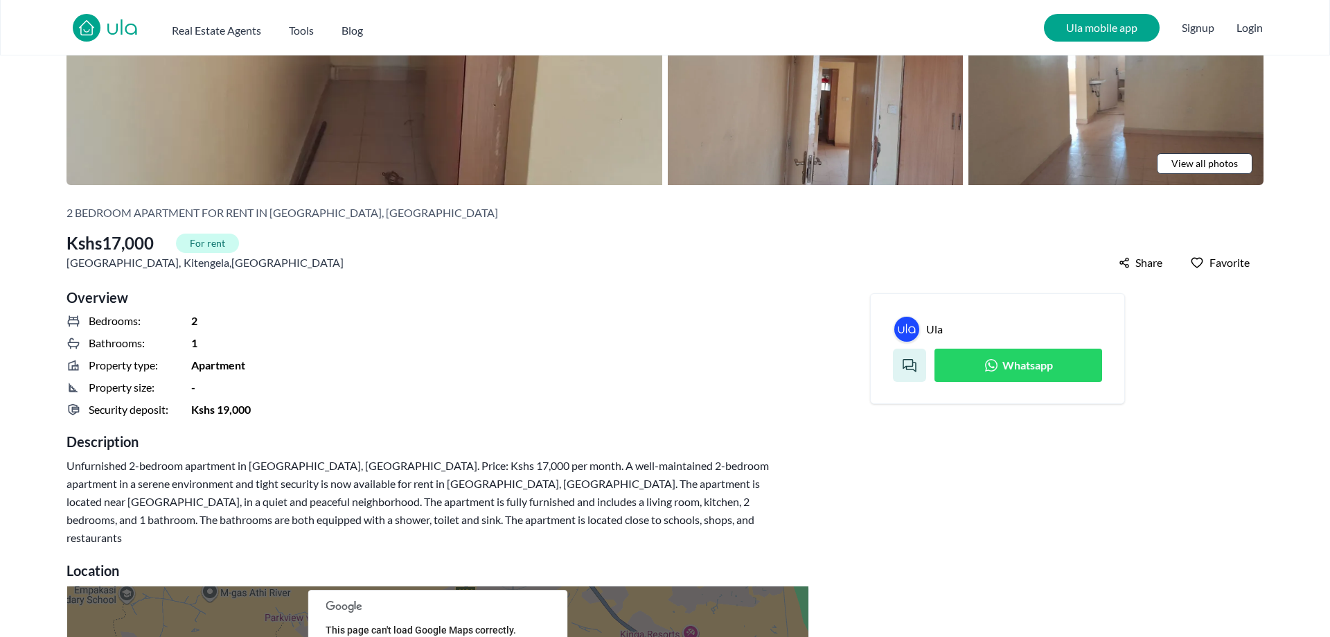
click at [1023, 366] on span "Whatsapp" at bounding box center [1028, 365] width 51 height 17
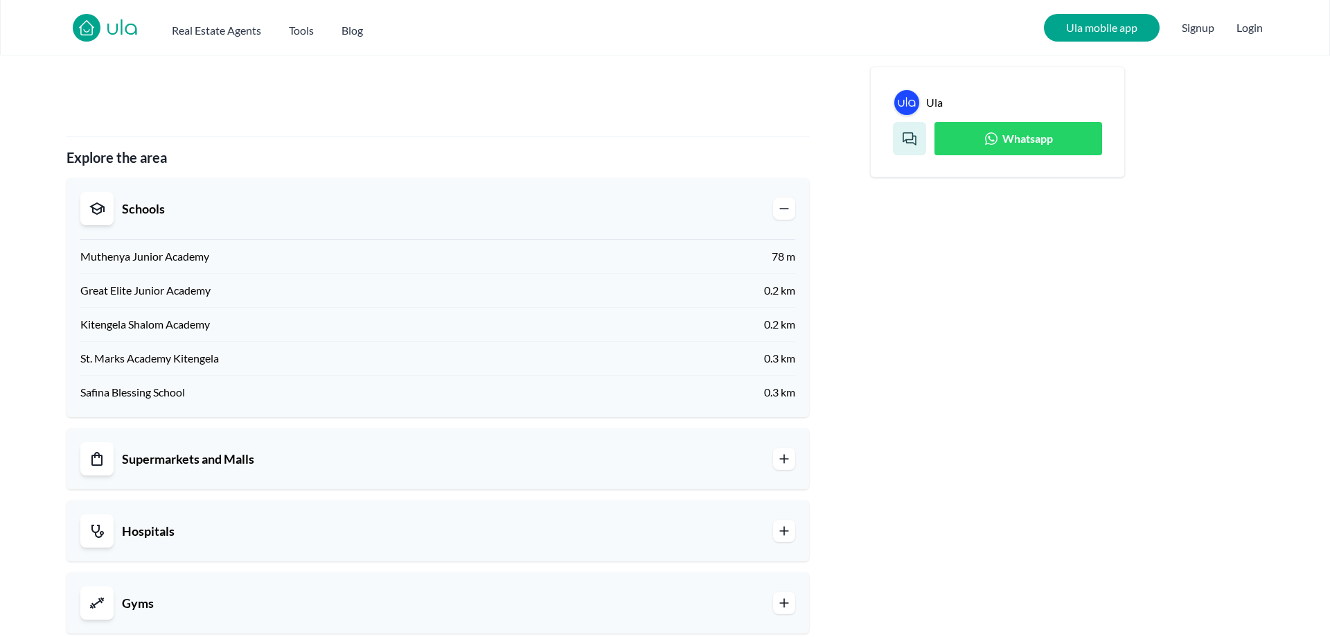
scroll to position [1555, 0]
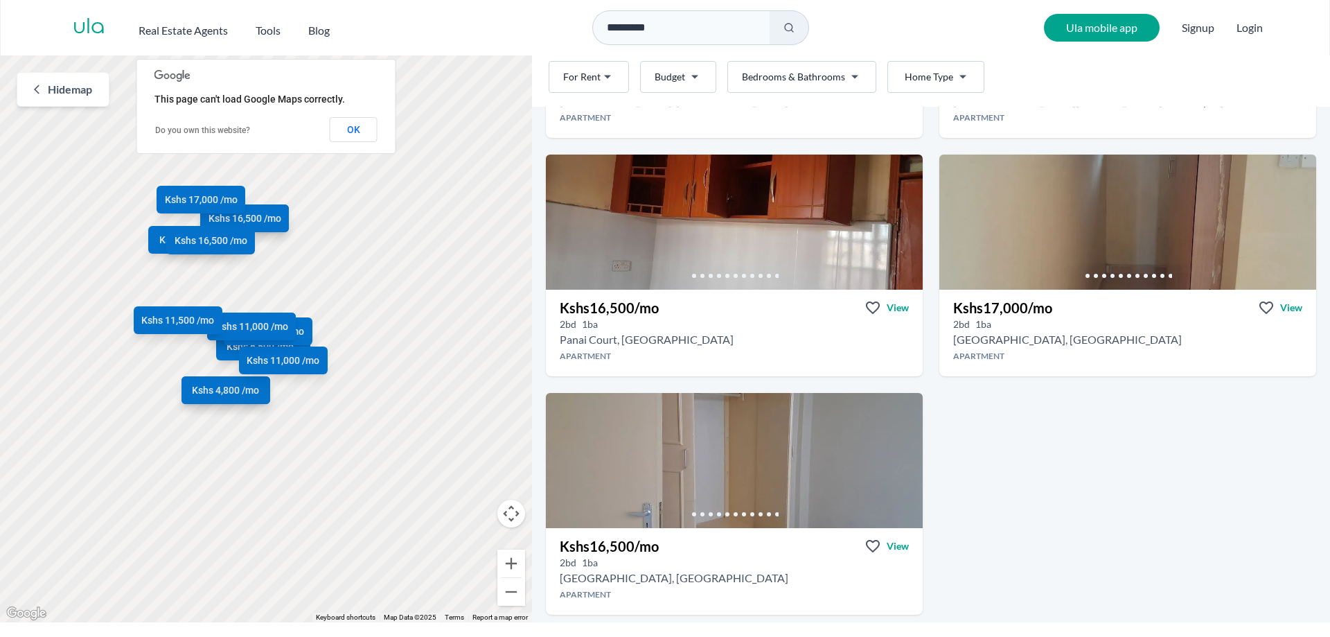
scroll to position [1501, 0]
